Goal: Task Accomplishment & Management: Complete application form

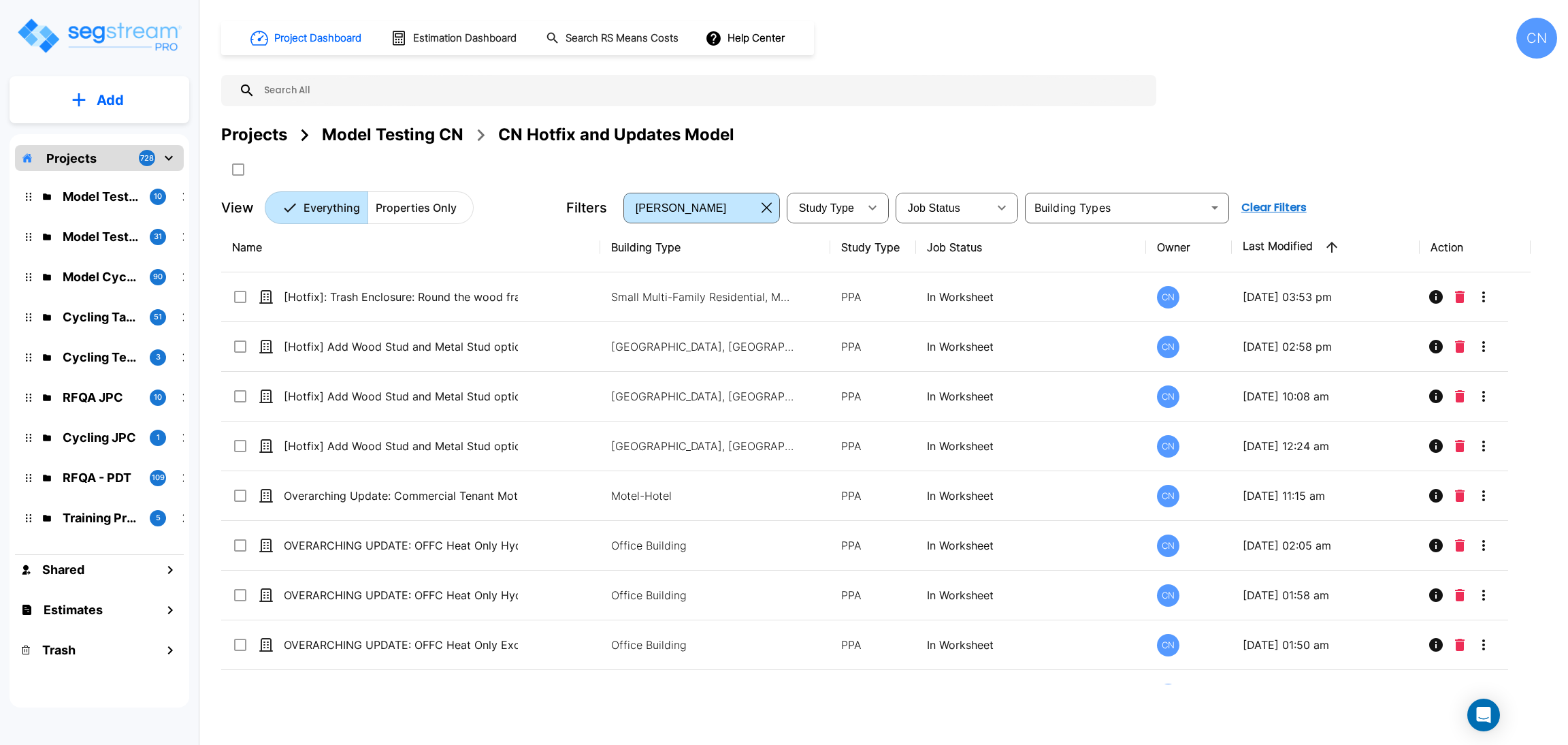
click at [1207, 152] on div "Projects Model Testing CN CN Hotfix and Updates Model" at bounding box center [889, 151] width 1336 height 58
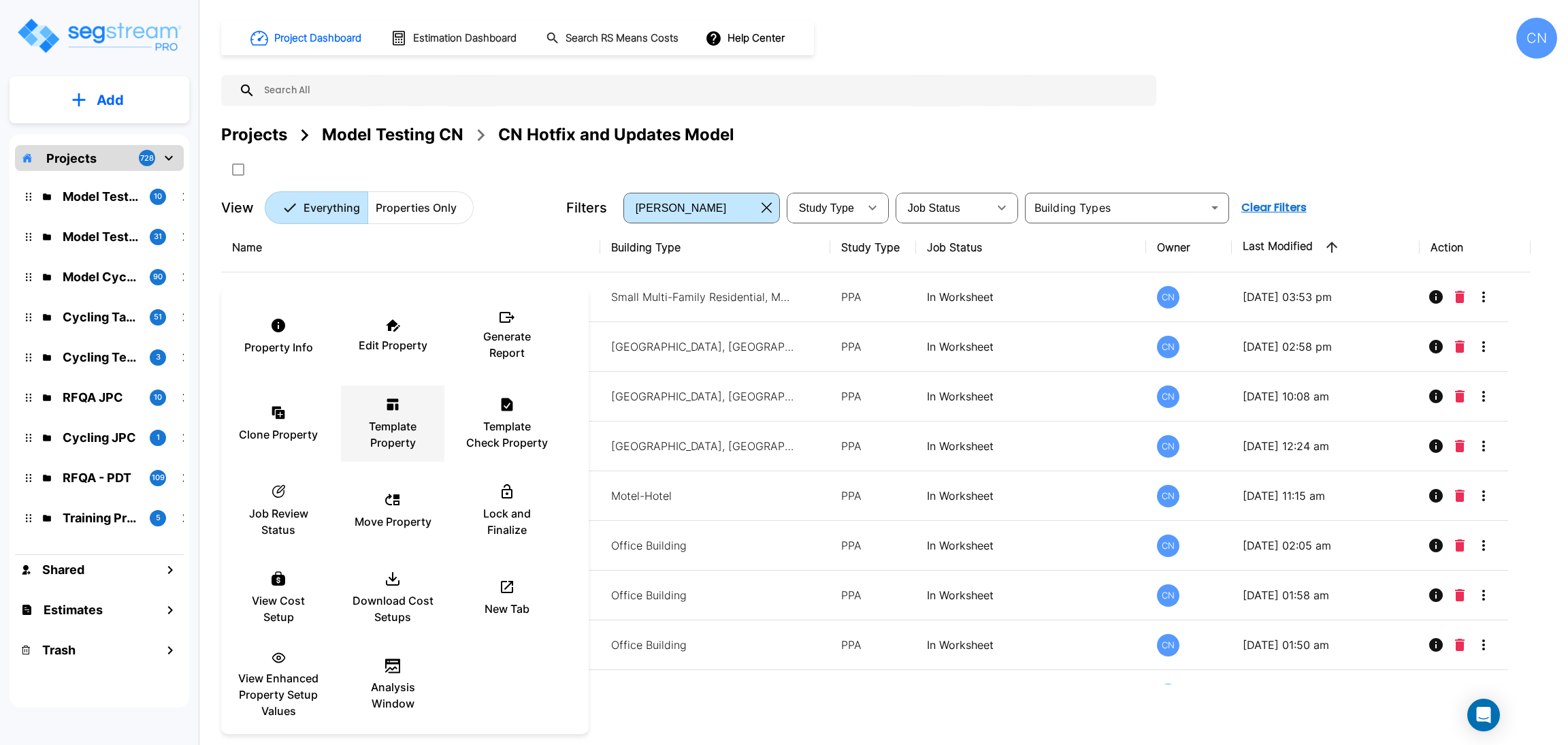
click at [391, 438] on p "Template Property" at bounding box center [392, 434] width 82 height 33
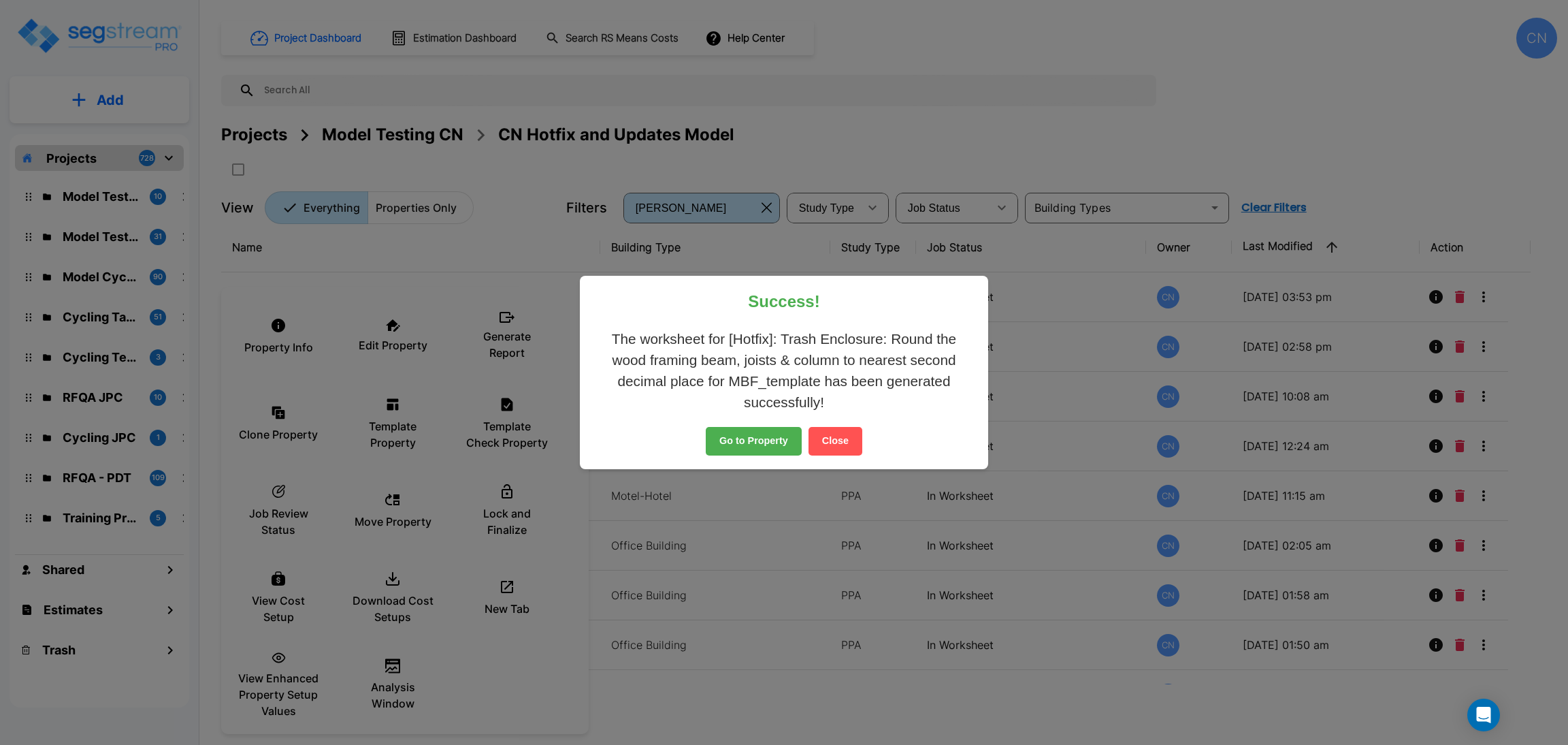
click at [838, 441] on button "Close" at bounding box center [836, 441] width 54 height 29
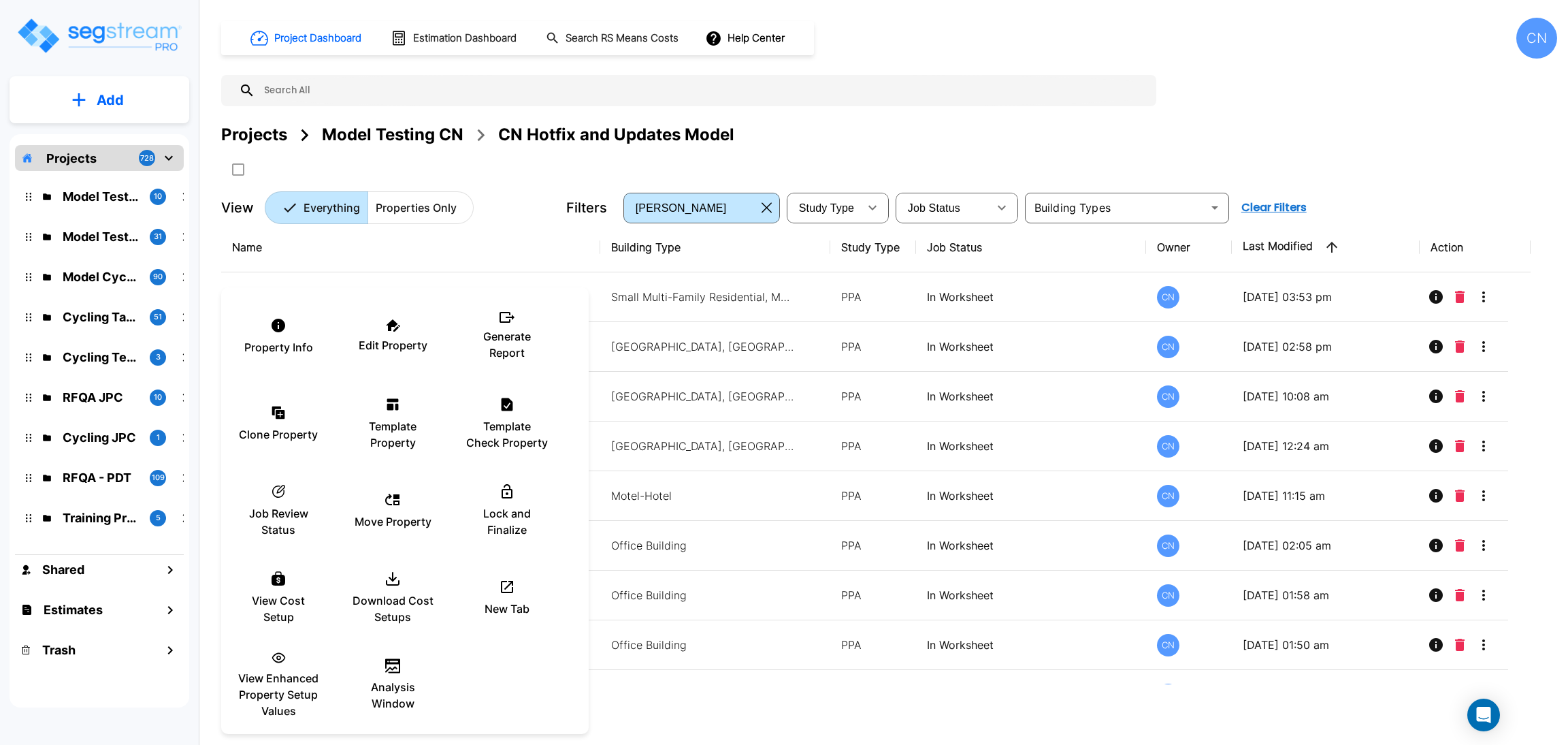
click at [1207, 169] on div at bounding box center [784, 372] width 1568 height 745
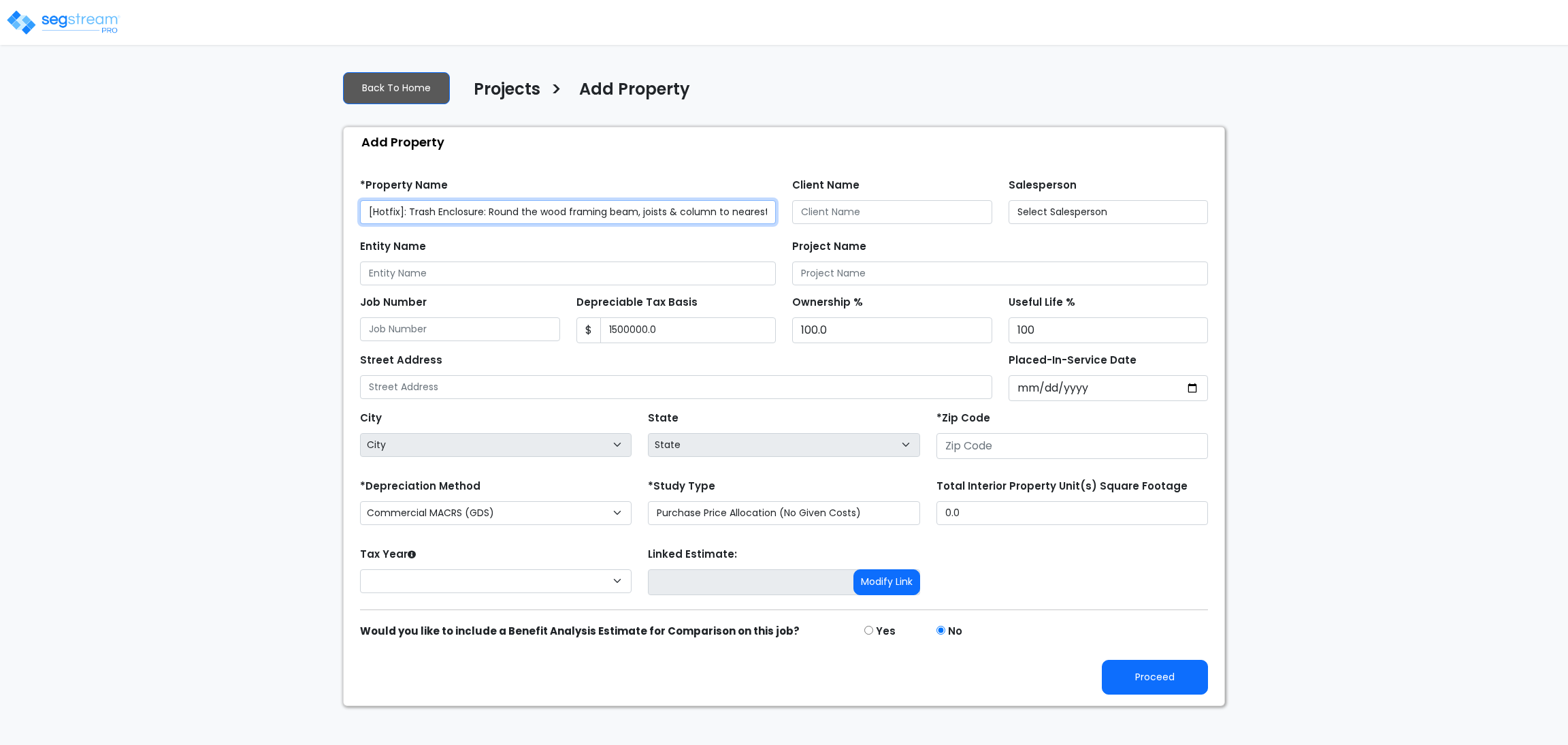
type input "1,500,000.0"
type input "[GEOGRAPHIC_DATA]"
type input "80206"
select select "2025"
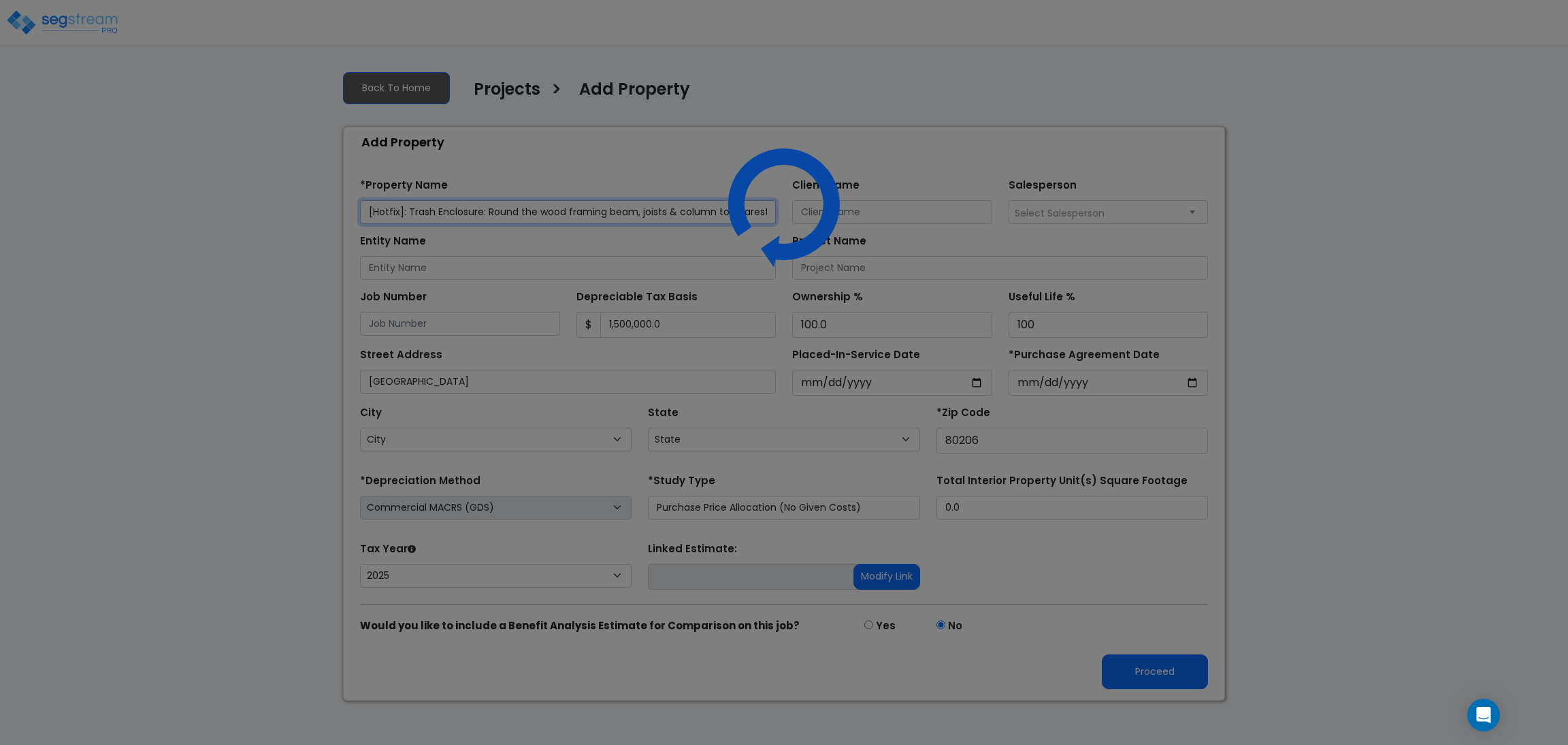
select select "CO"
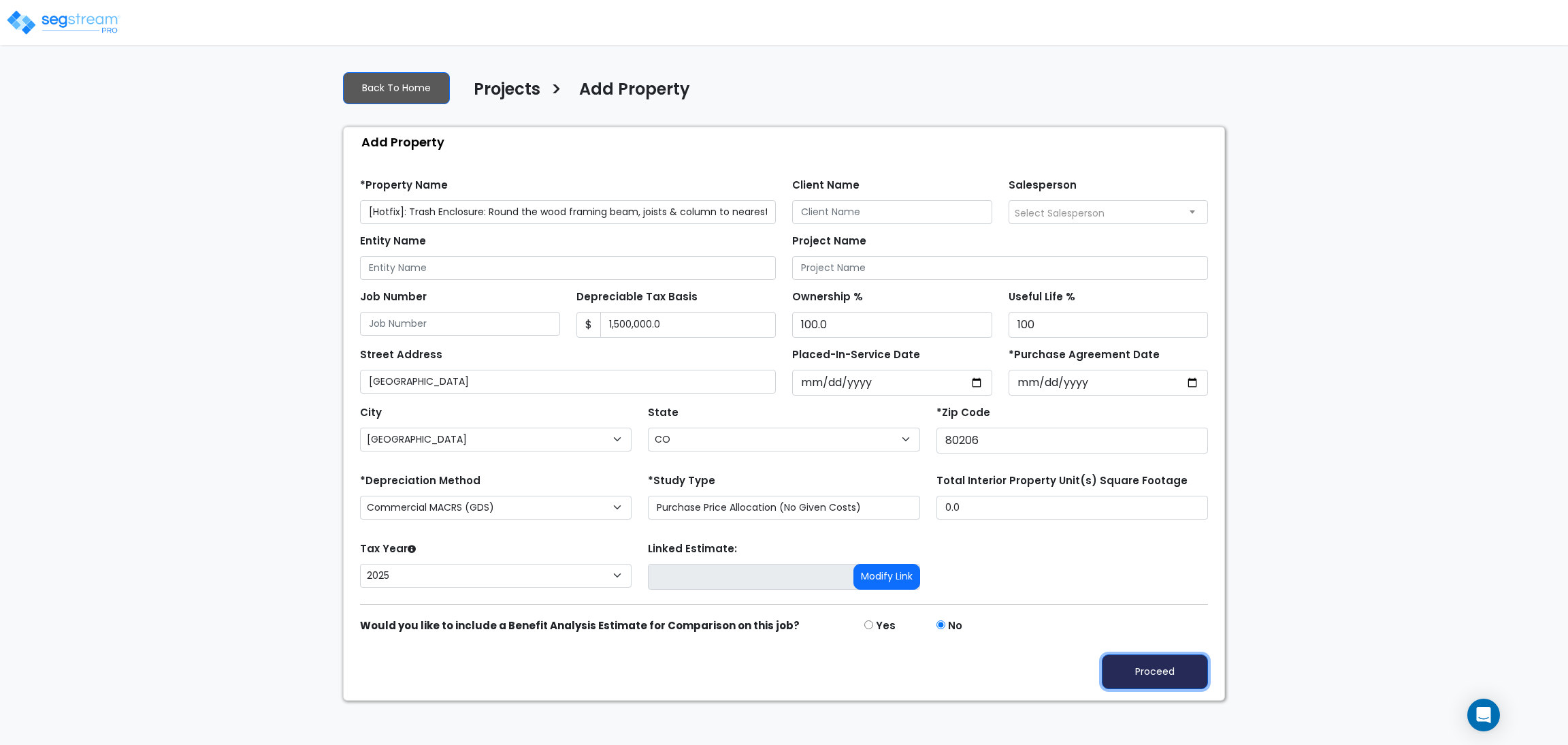
click at [1135, 674] on button "Proceed" at bounding box center [1155, 671] width 106 height 34
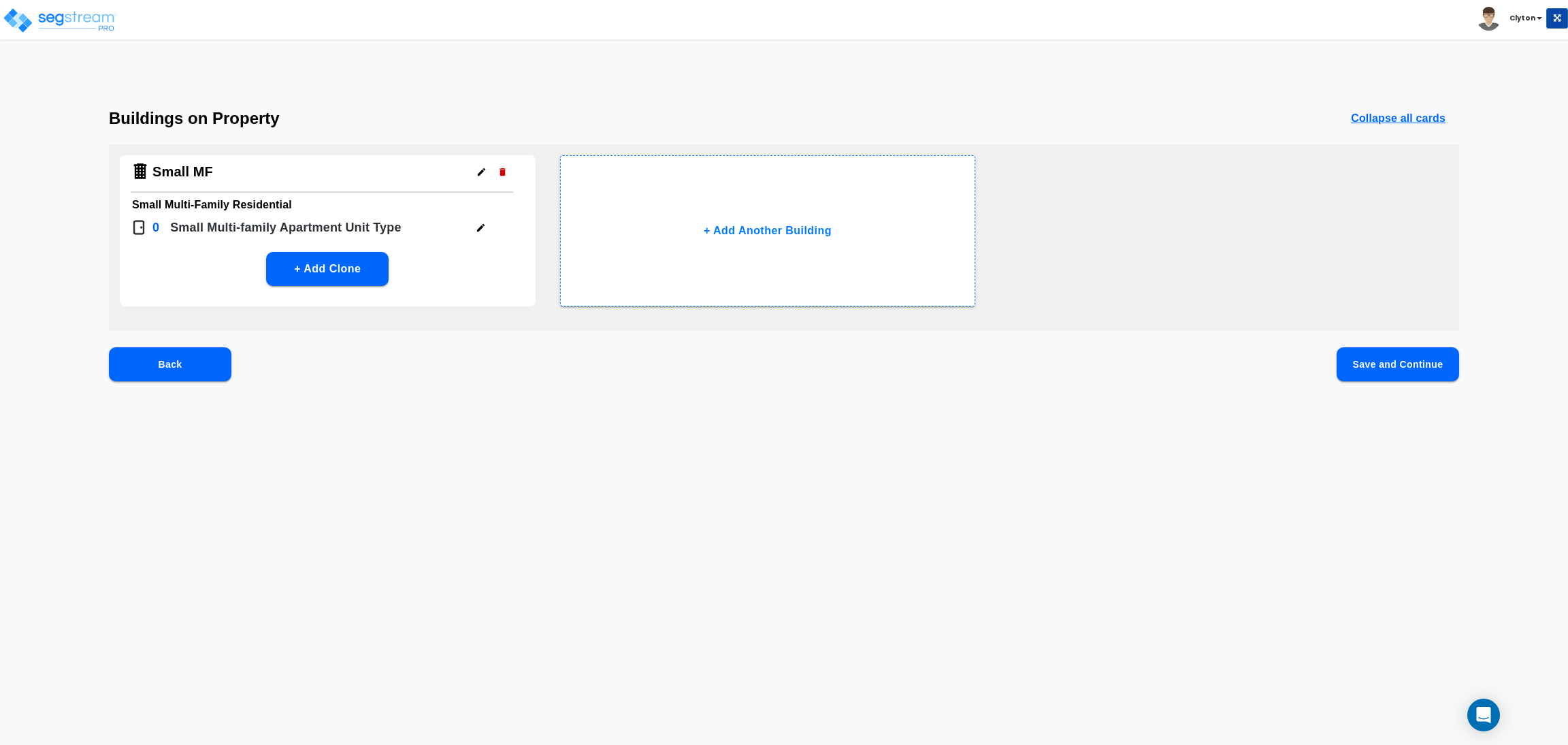
click at [1414, 367] on button "Save and Continue" at bounding box center [1398, 364] width 123 height 34
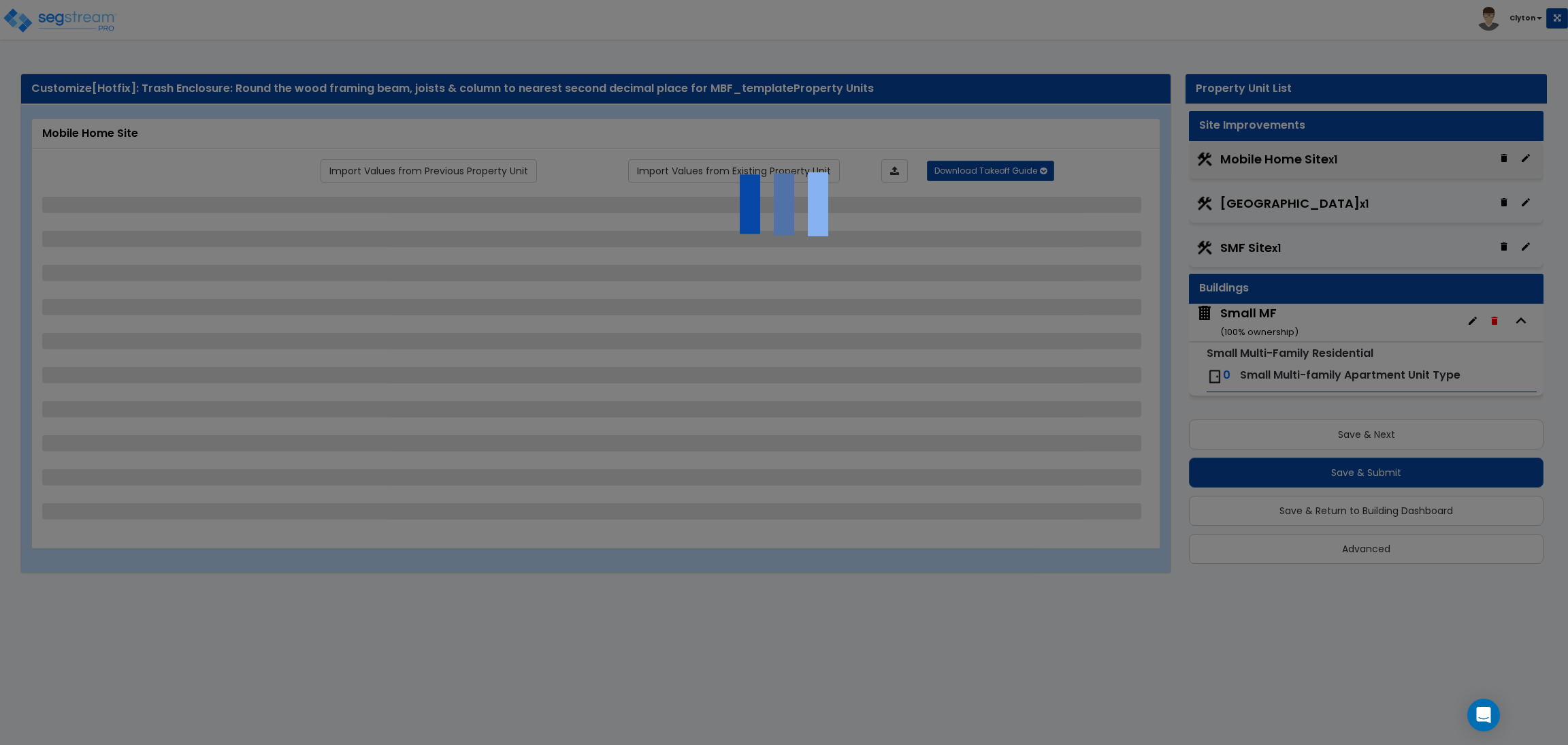
select select "1"
select select "2"
select select "1"
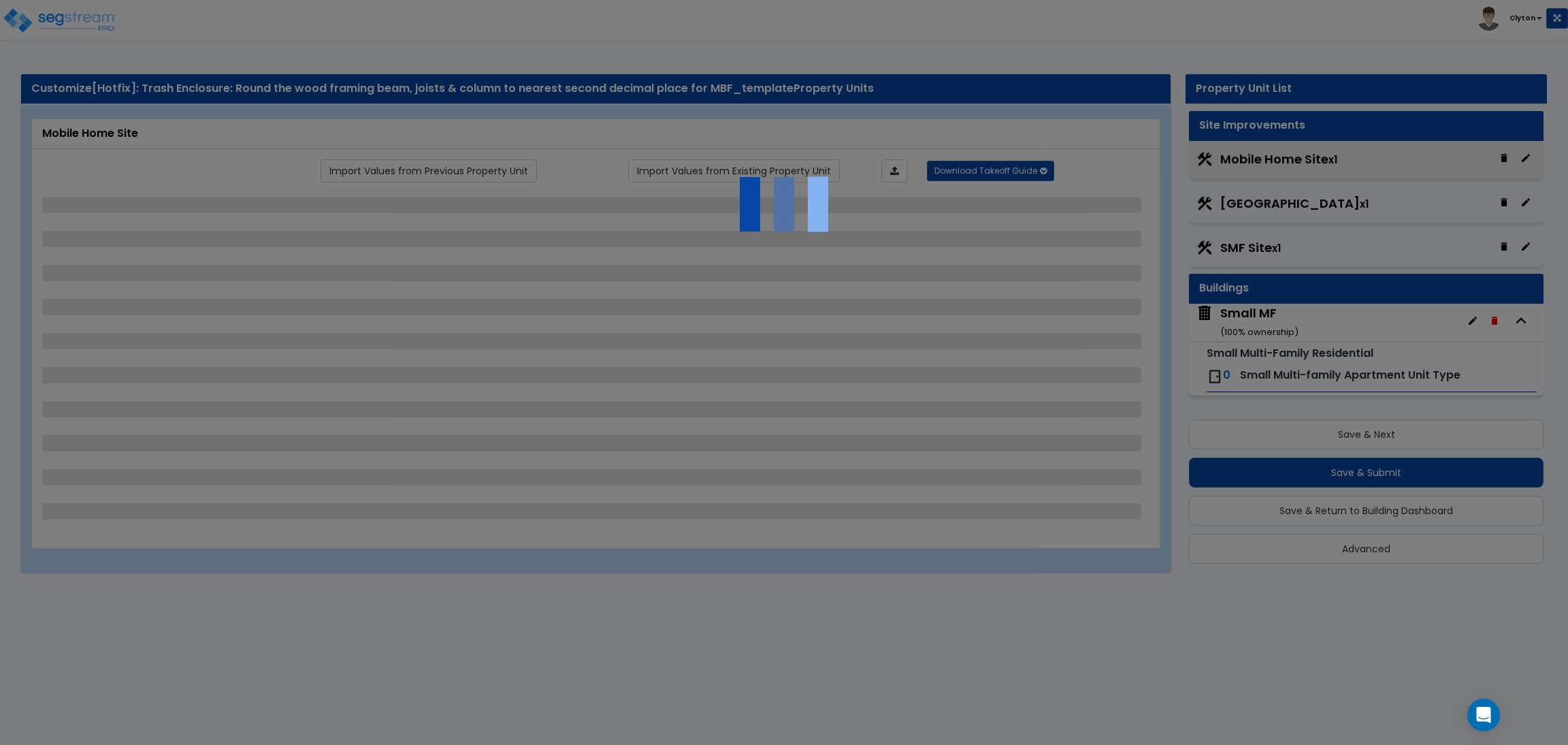
select select "3"
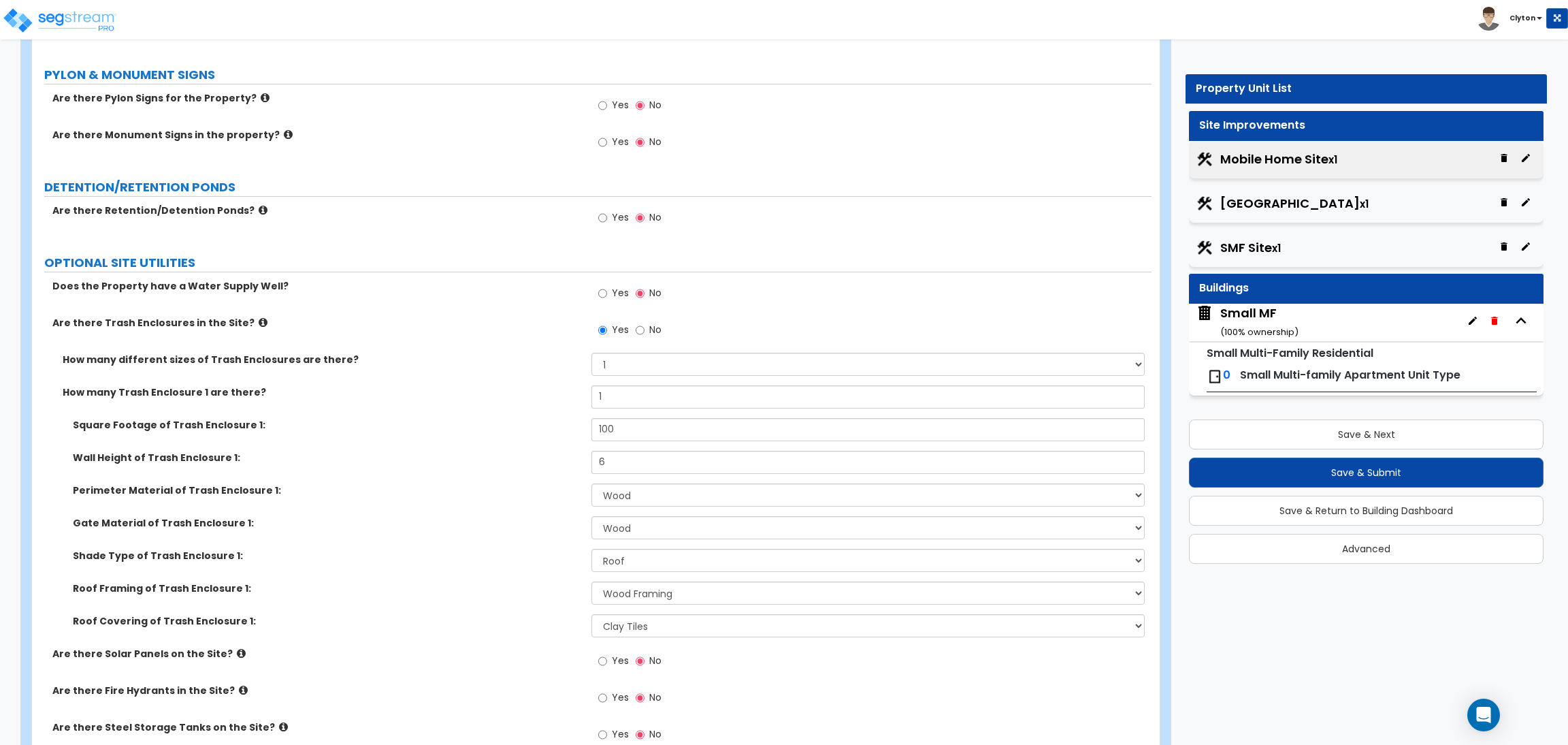
scroll to position [2251, 0]
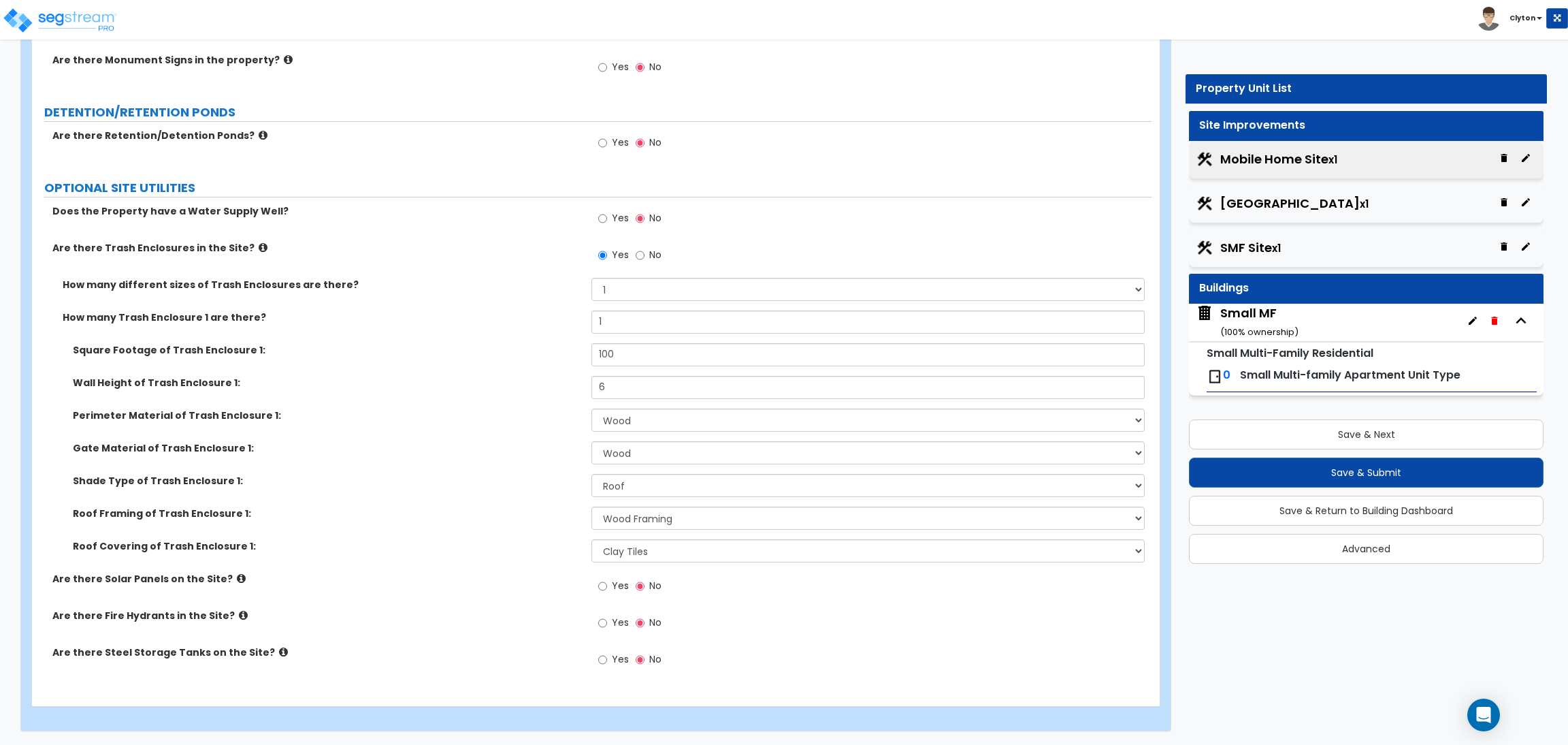
click at [1308, 205] on span "Motel Hotel Site x1" at bounding box center [1293, 204] width 148 height 18
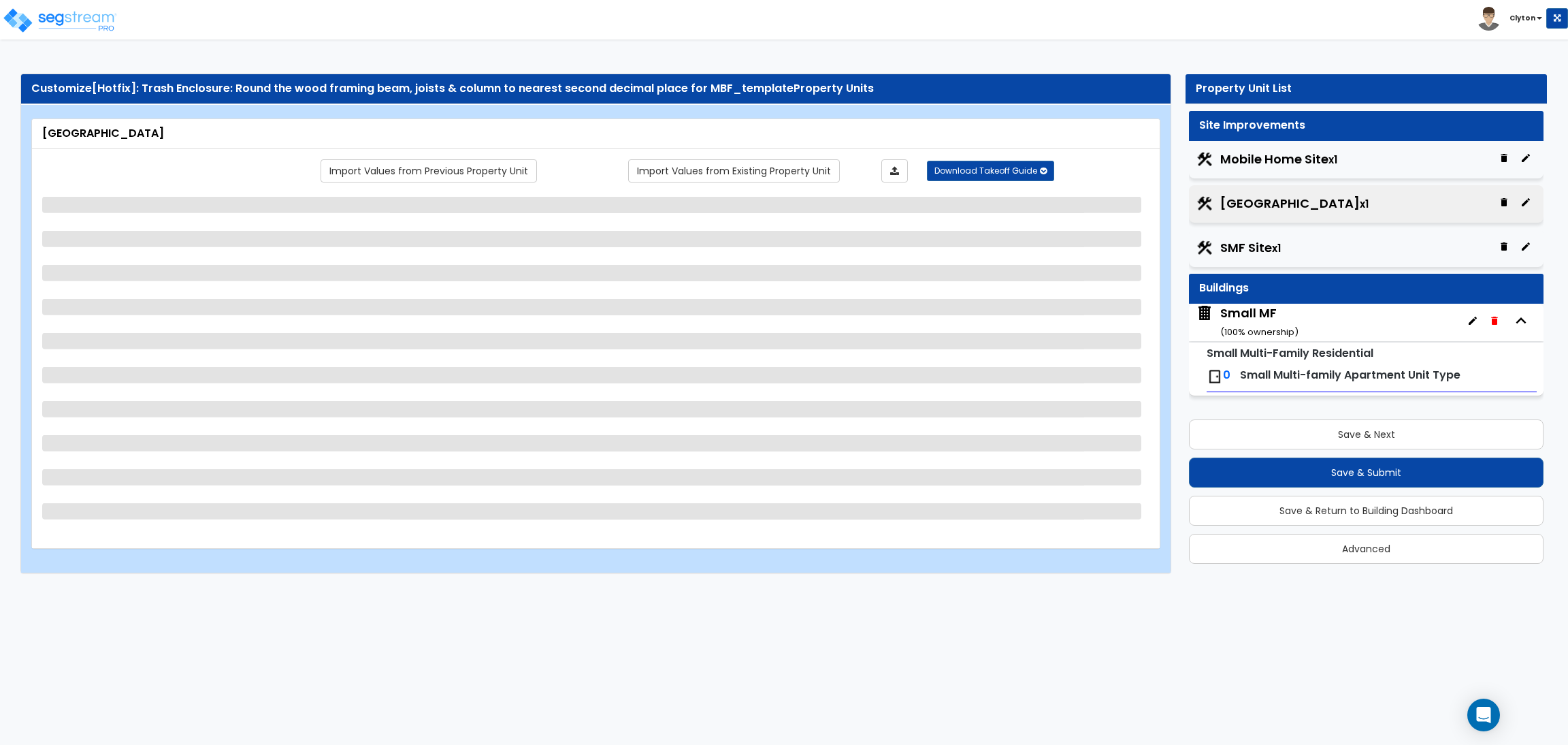
scroll to position [0, 0]
select select "1"
select select "2"
select select "1"
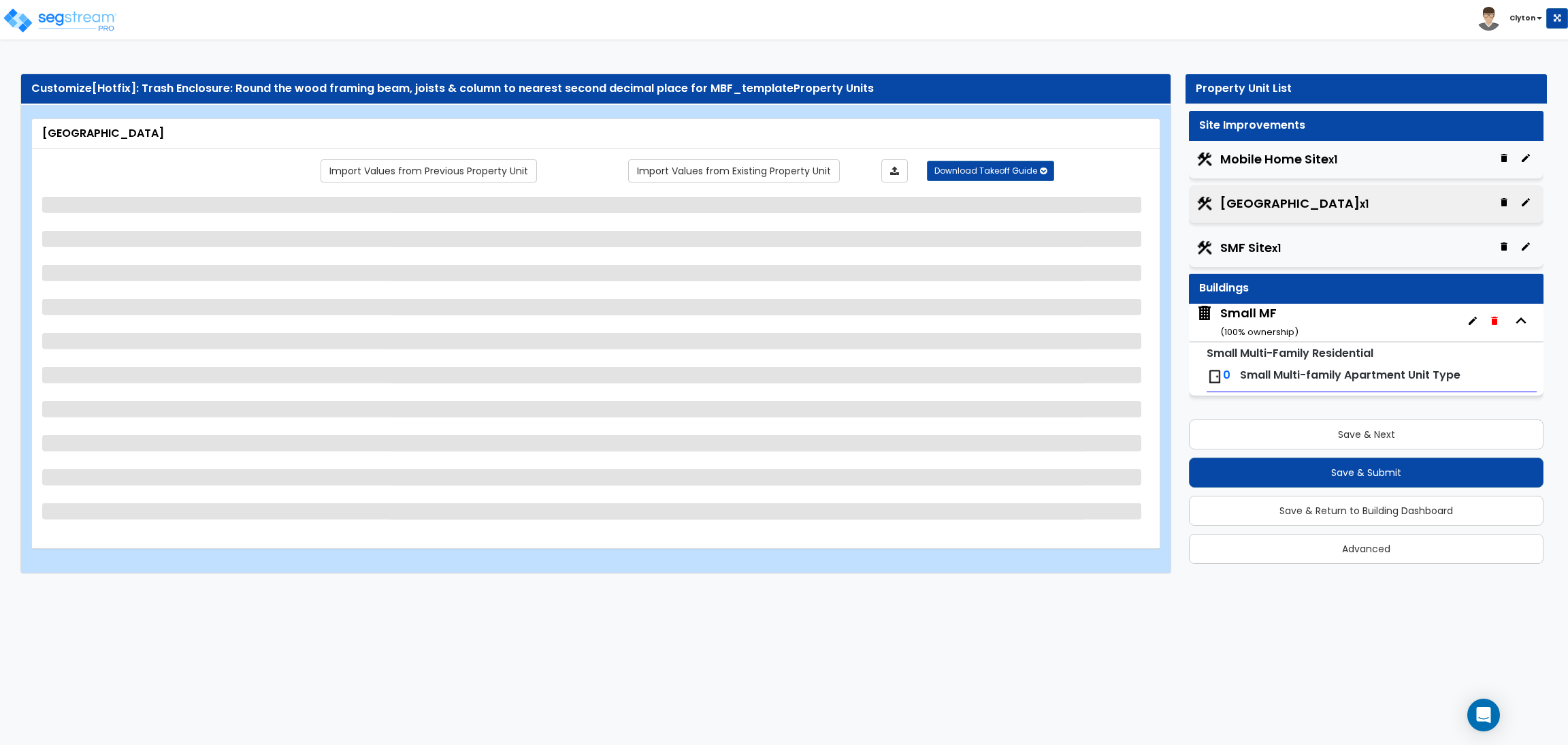
select select "1"
select select "3"
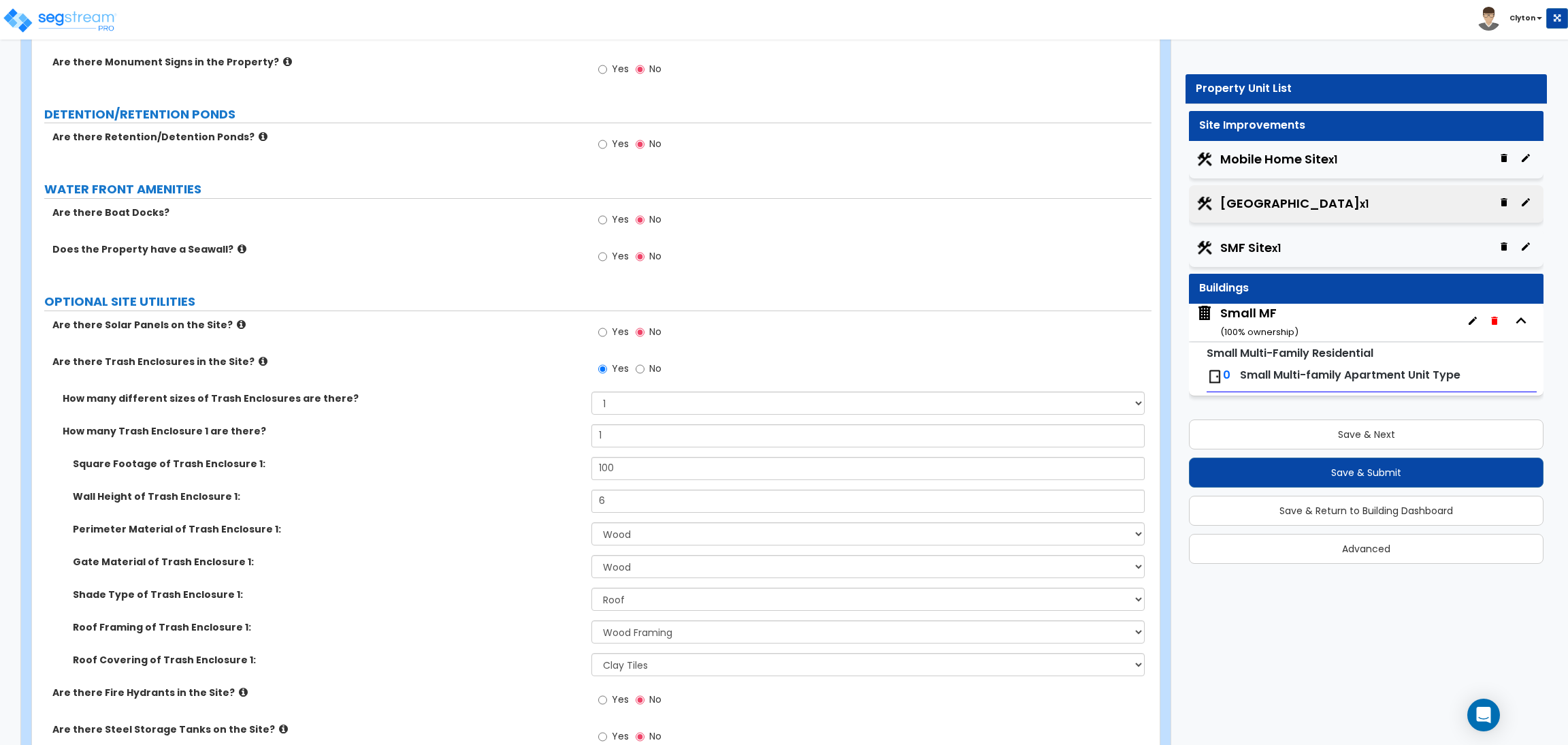
scroll to position [2139, 0]
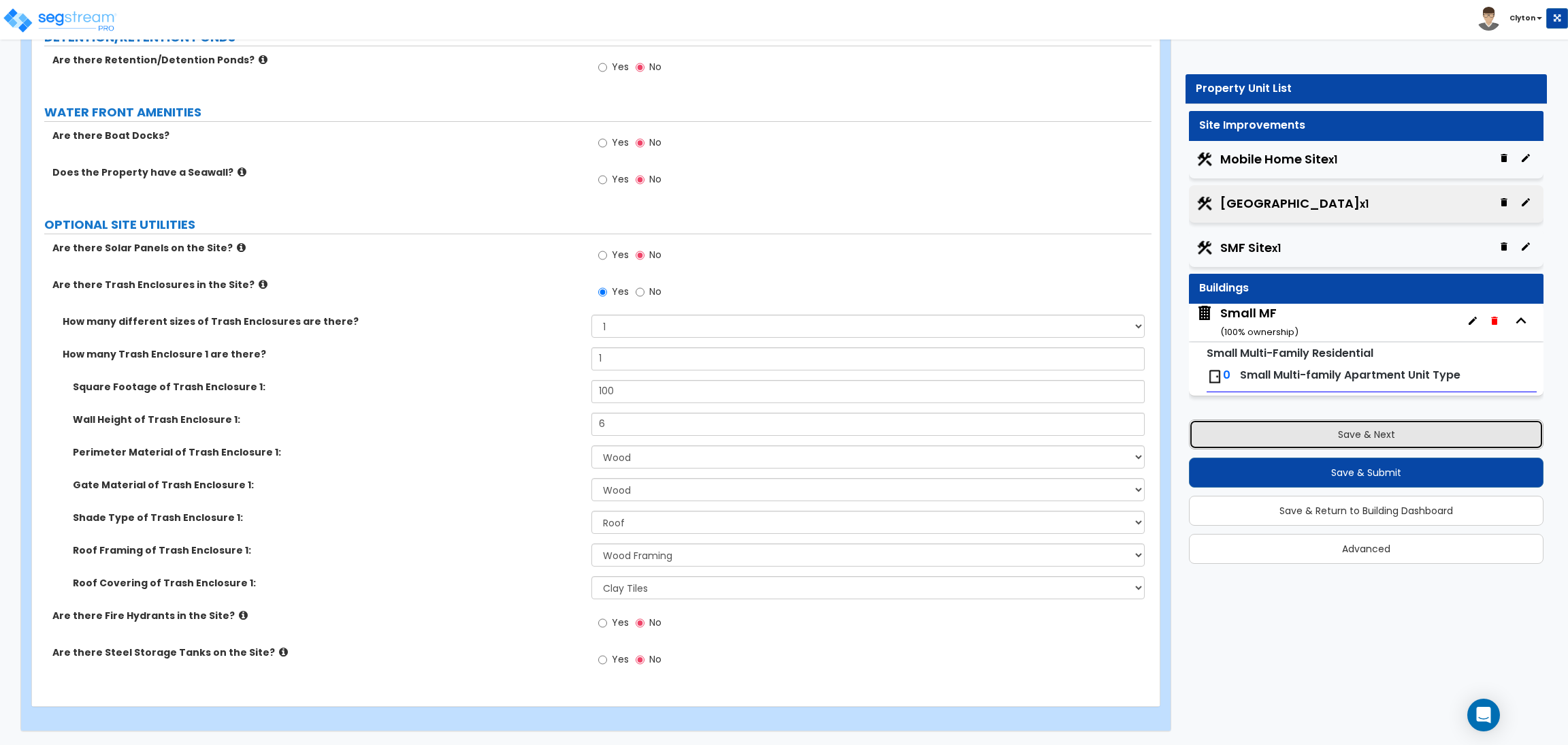
click at [1321, 421] on button "Save & Next" at bounding box center [1366, 434] width 355 height 30
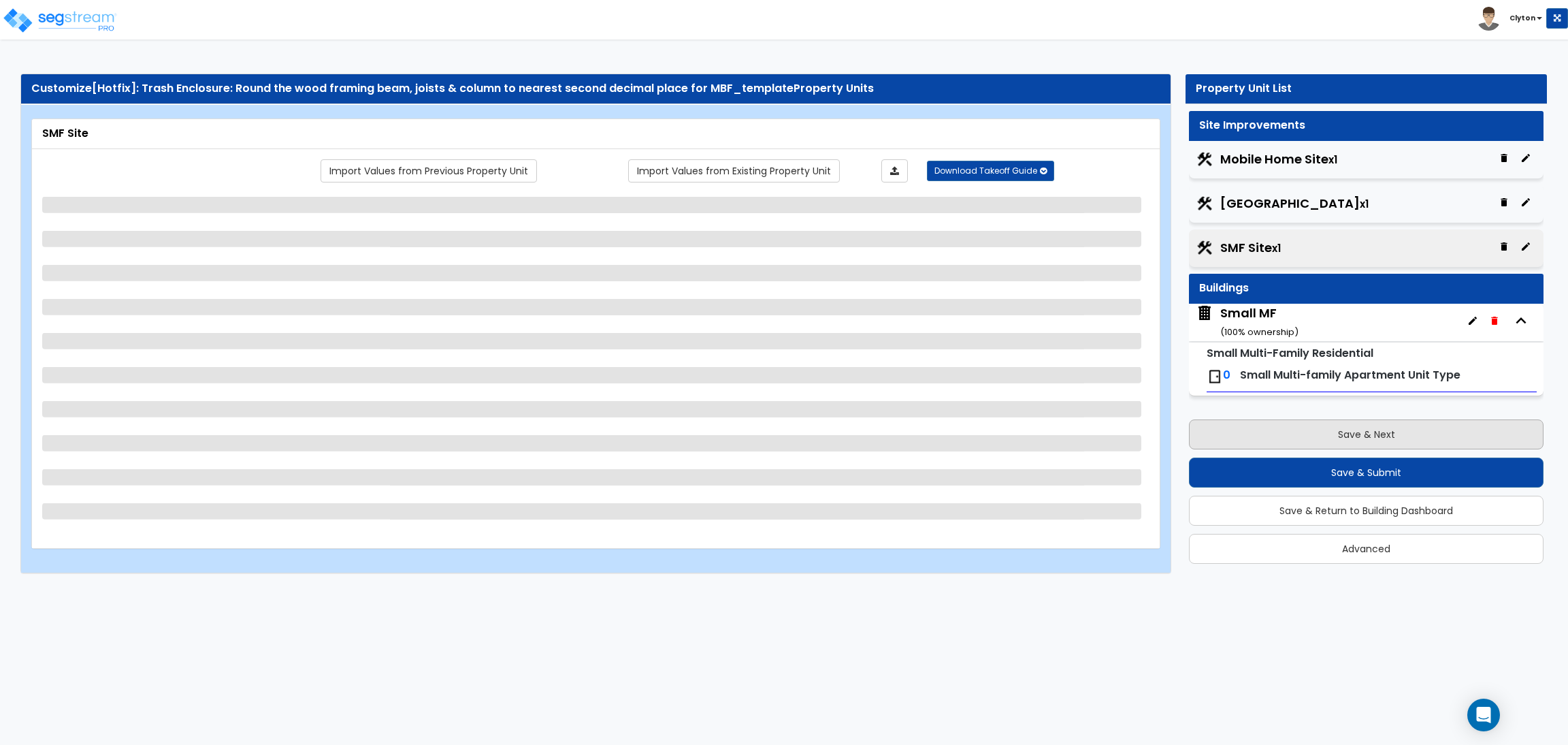
scroll to position [0, 0]
select select "1"
select select "2"
select select "1"
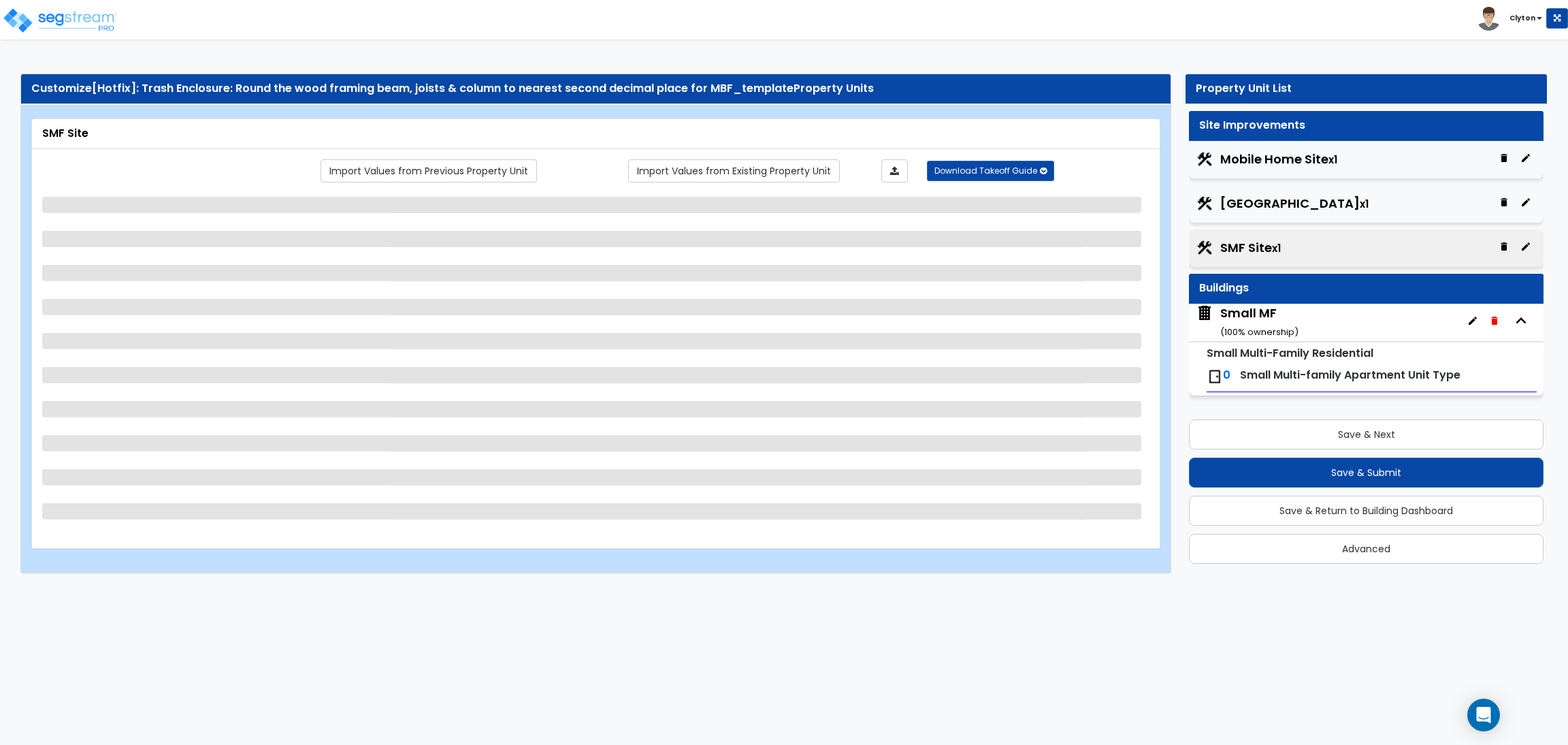
select select "1"
select select "2"
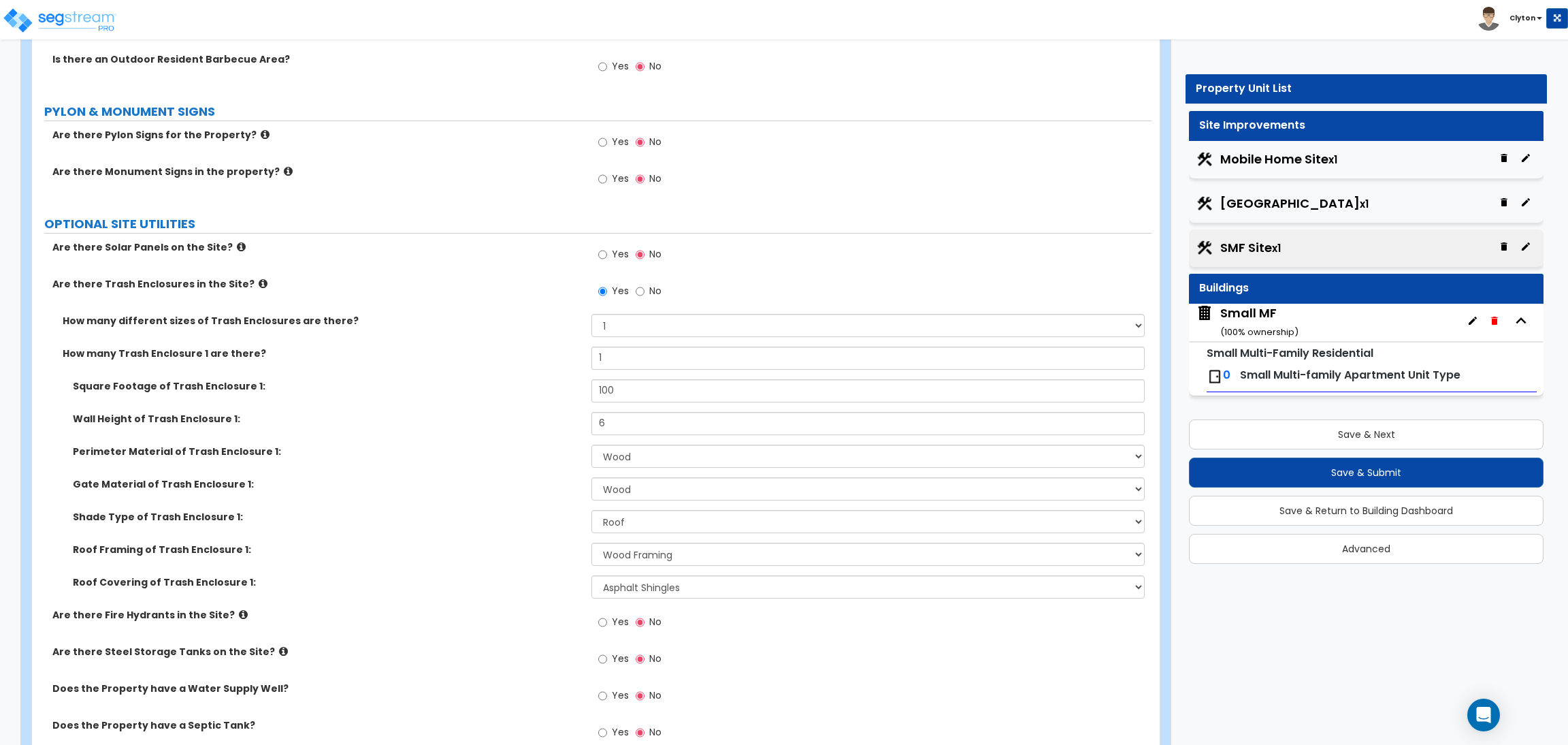
scroll to position [1876, 0]
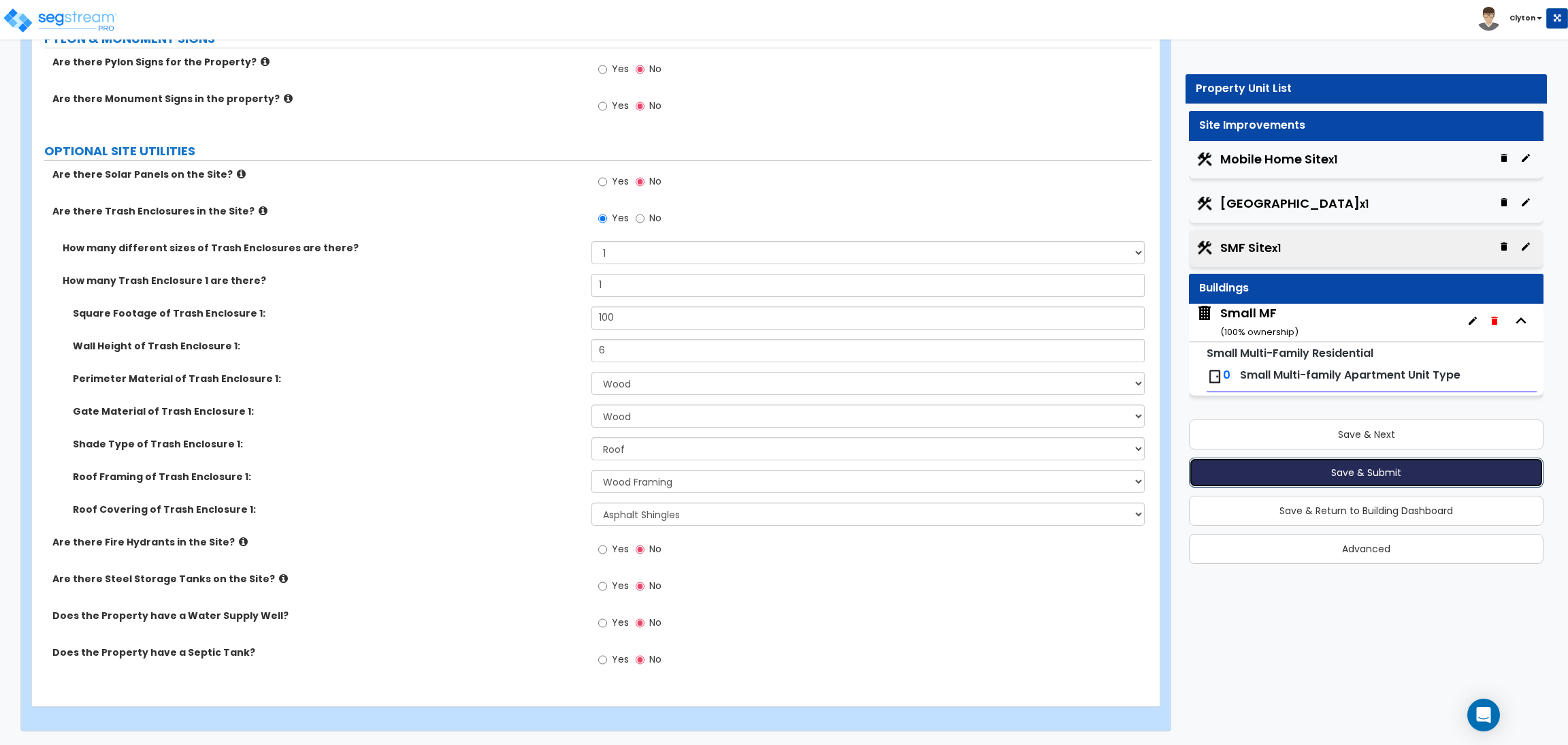
click at [1283, 467] on button "Save & Submit" at bounding box center [1366, 472] width 355 height 30
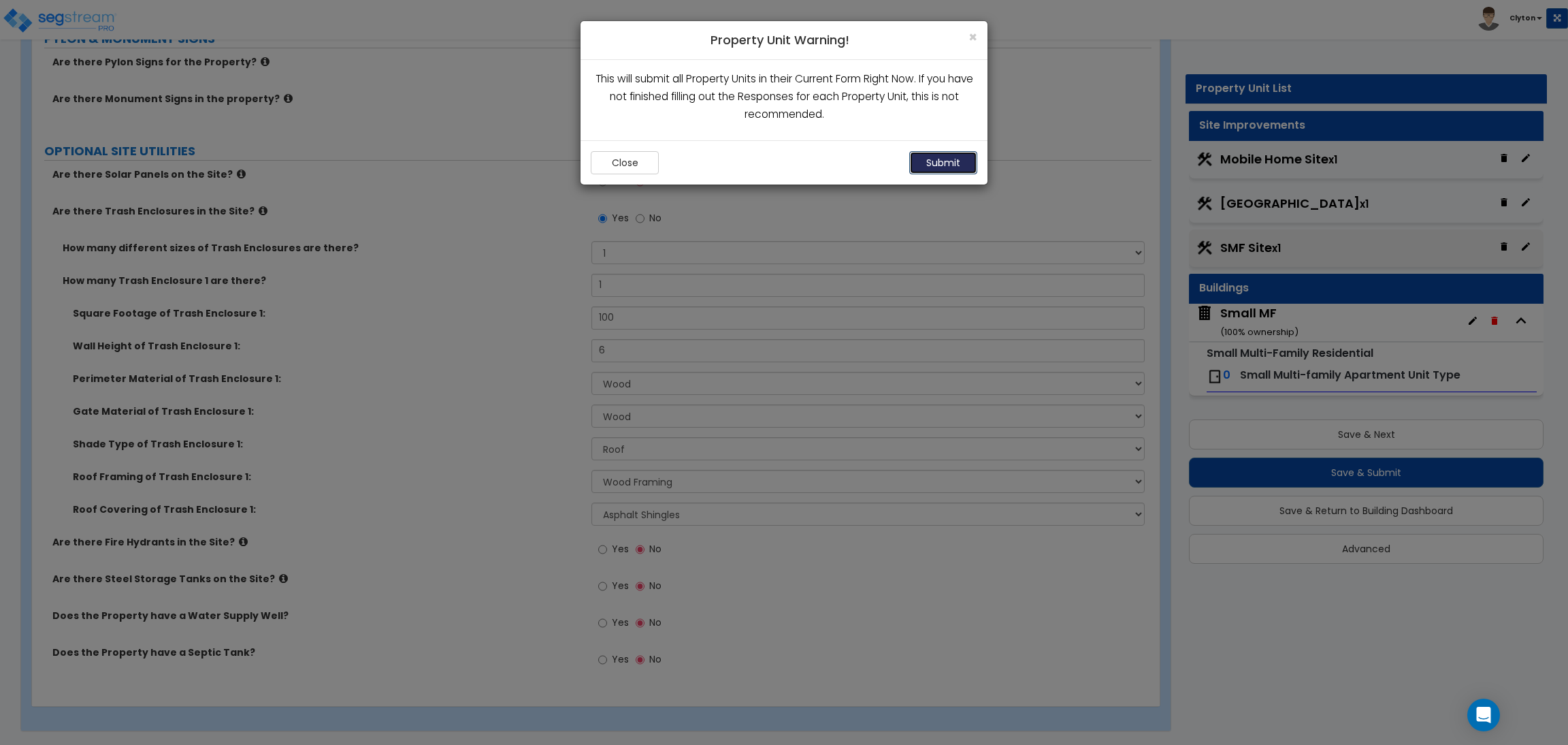
click at [934, 159] on button "Submit" at bounding box center [943, 163] width 68 height 23
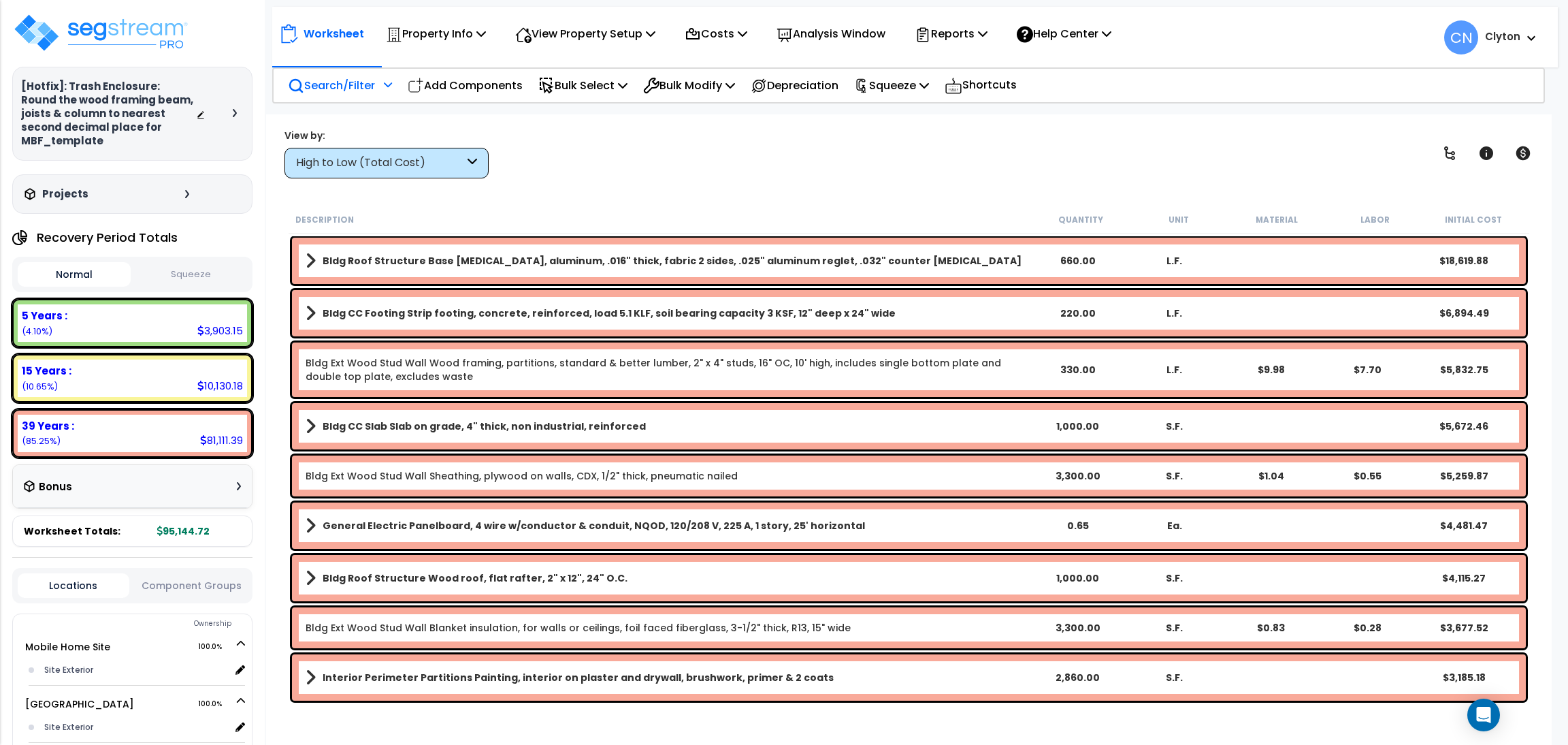
click at [359, 82] on p "Search/Filter" at bounding box center [331, 85] width 87 height 18
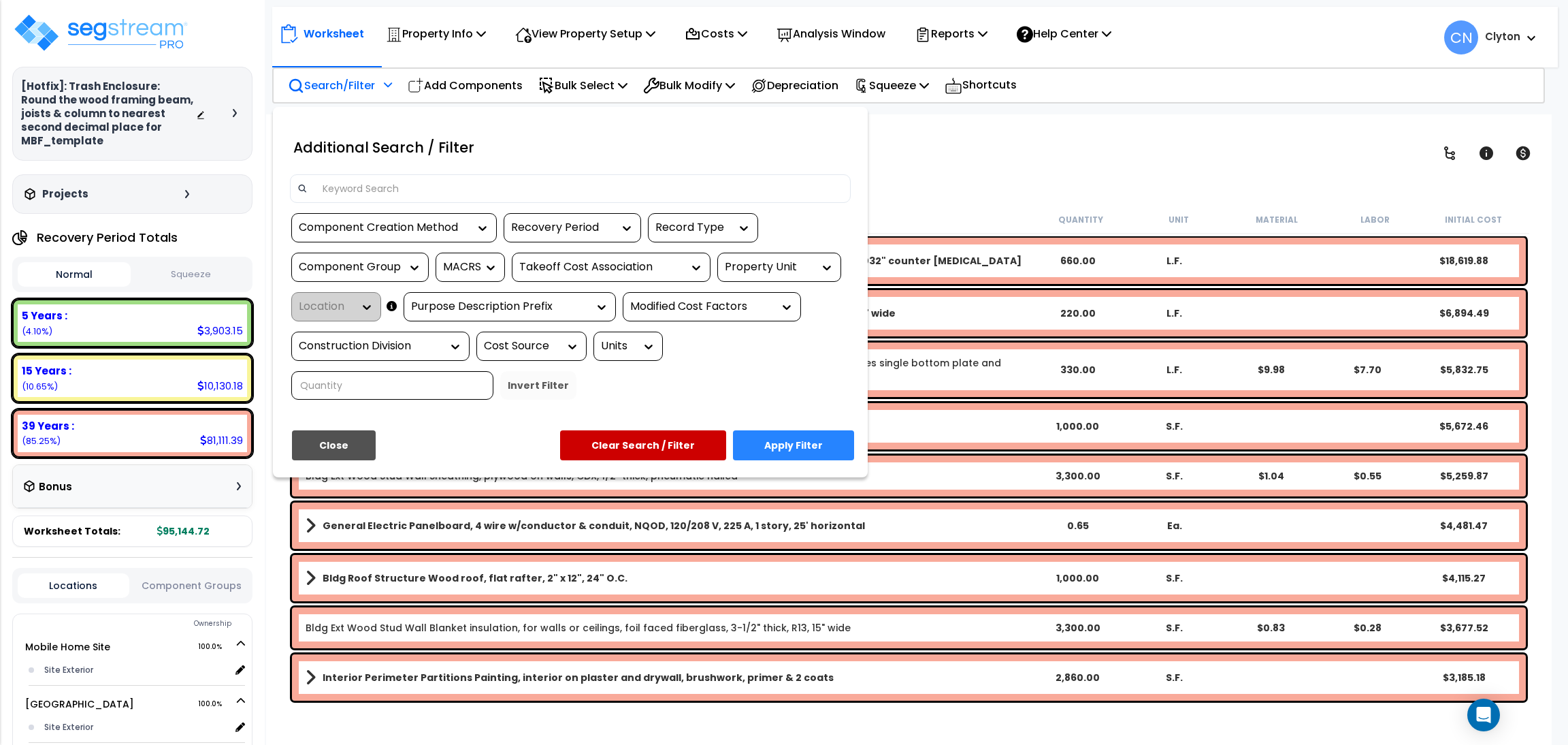
click at [766, 272] on div "Property Unit" at bounding box center [768, 267] width 88 height 16
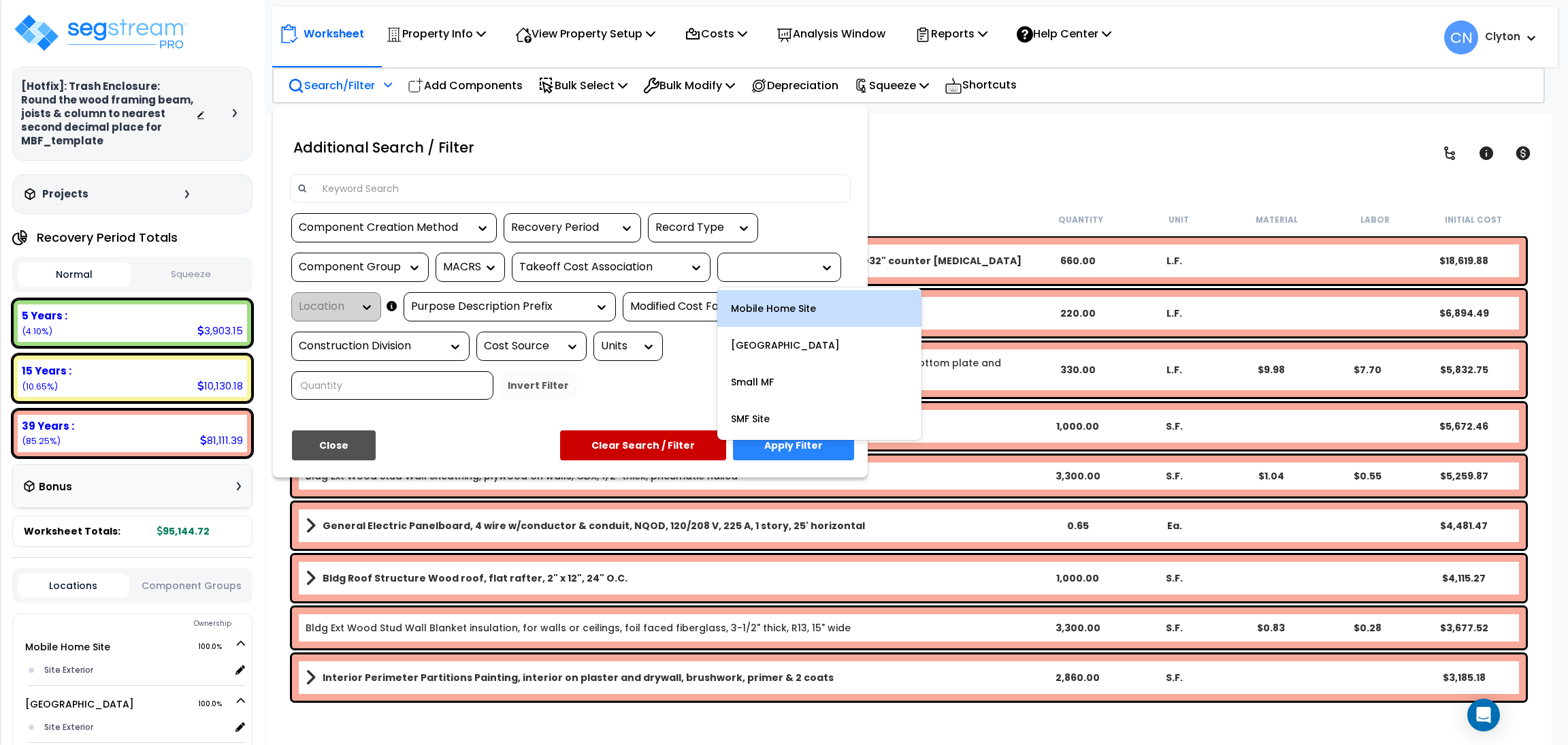
click at [787, 310] on div "Mobile Home Site" at bounding box center [819, 308] width 204 height 37
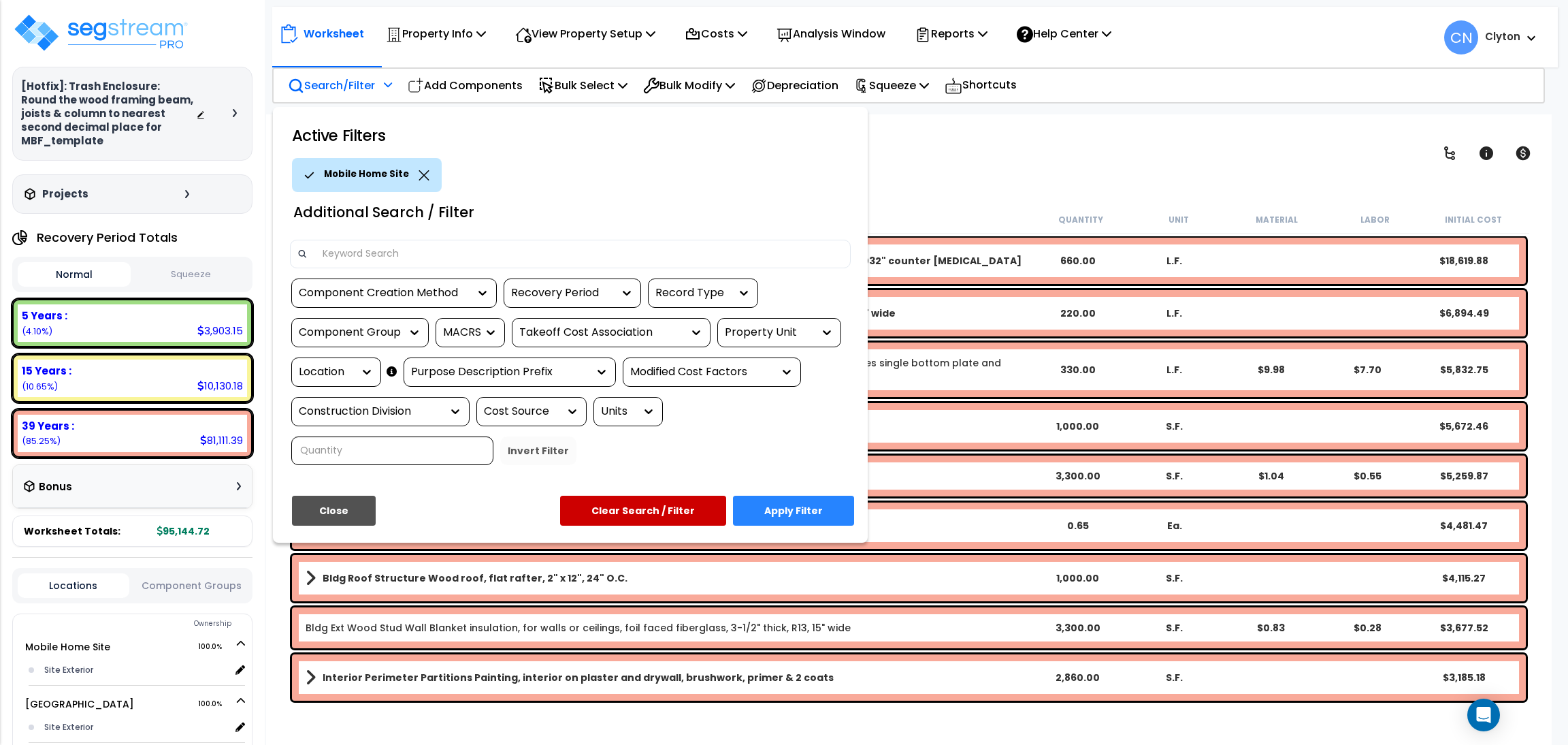
click at [773, 505] on button "Apply Filter" at bounding box center [793, 510] width 121 height 30
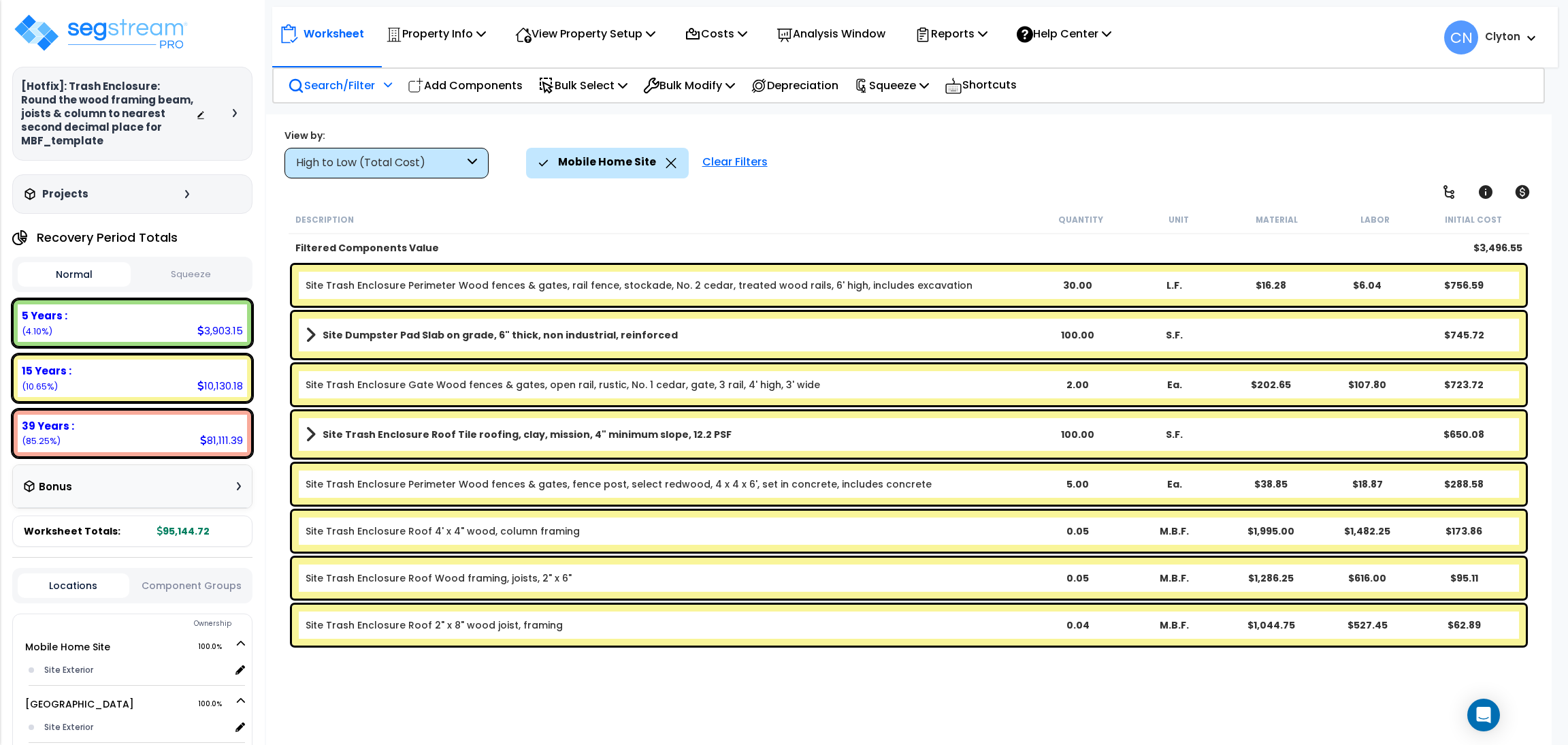
scroll to position [59, 0]
